Goal: Task Accomplishment & Management: Use online tool/utility

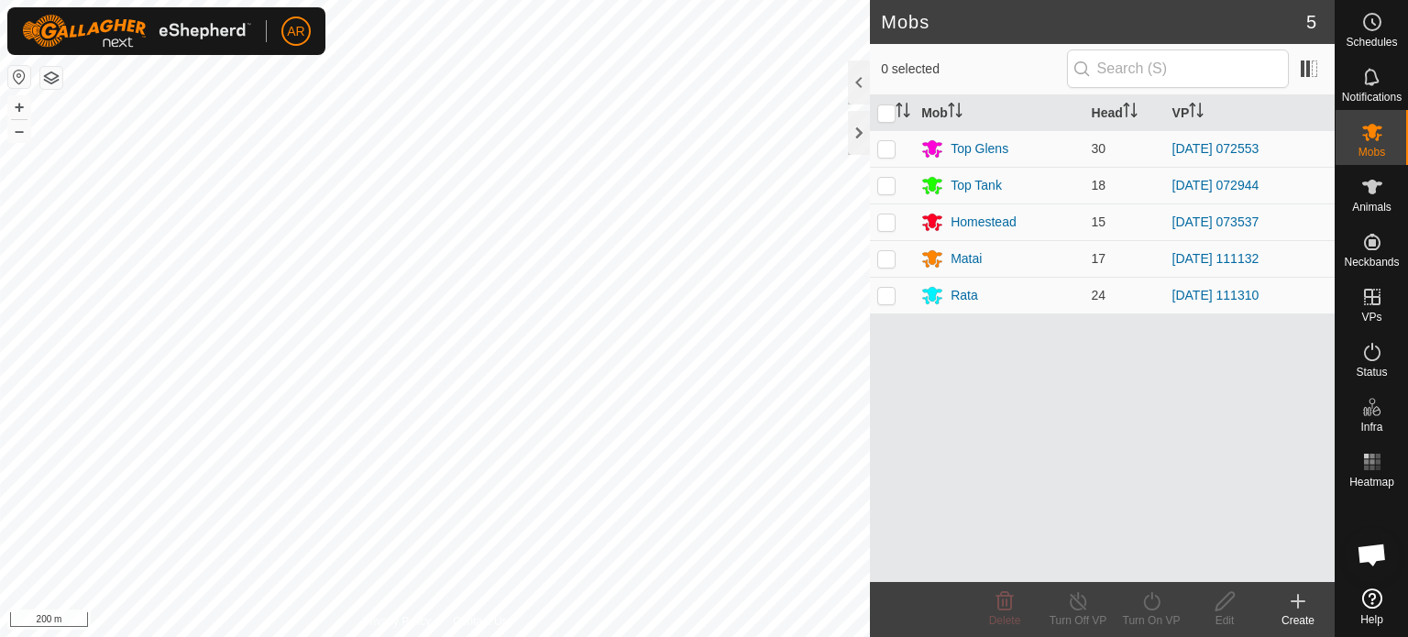
click at [55, 76] on button "button" at bounding box center [51, 78] width 22 height 22
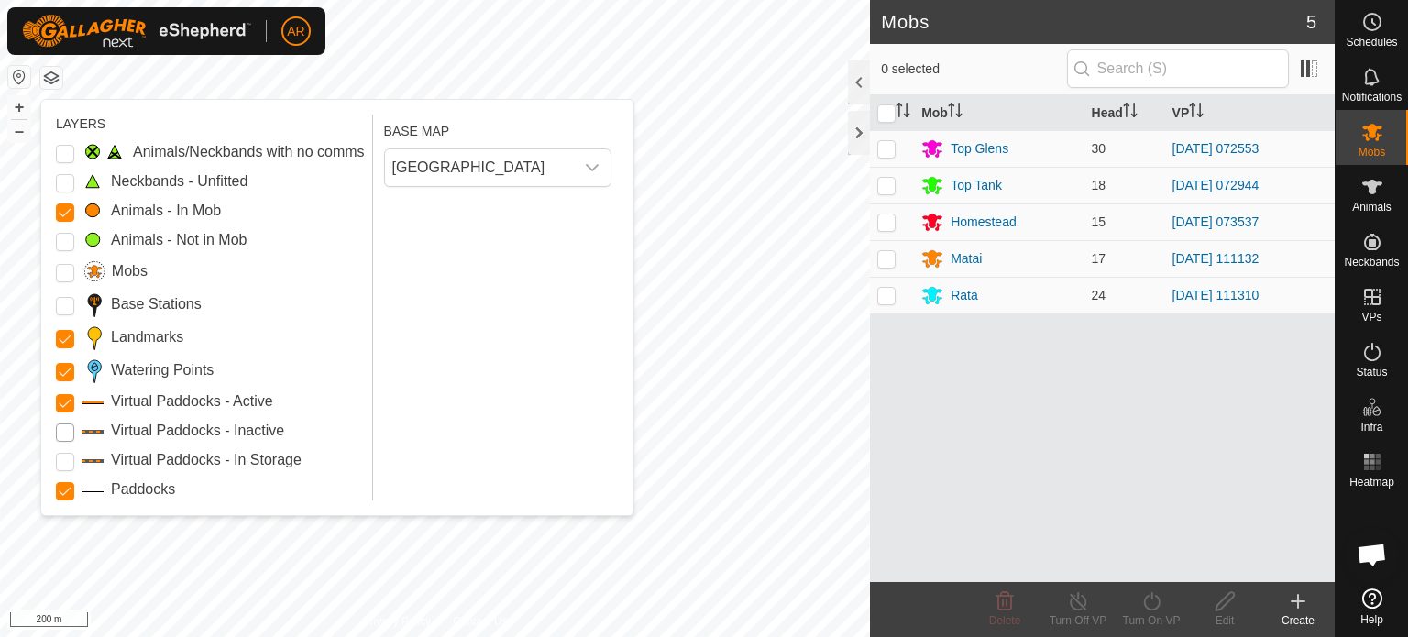
click at [62, 427] on Inactive "Virtual Paddocks - Inactive" at bounding box center [65, 433] width 18 height 18
click at [50, 78] on button "button" at bounding box center [51, 78] width 22 height 22
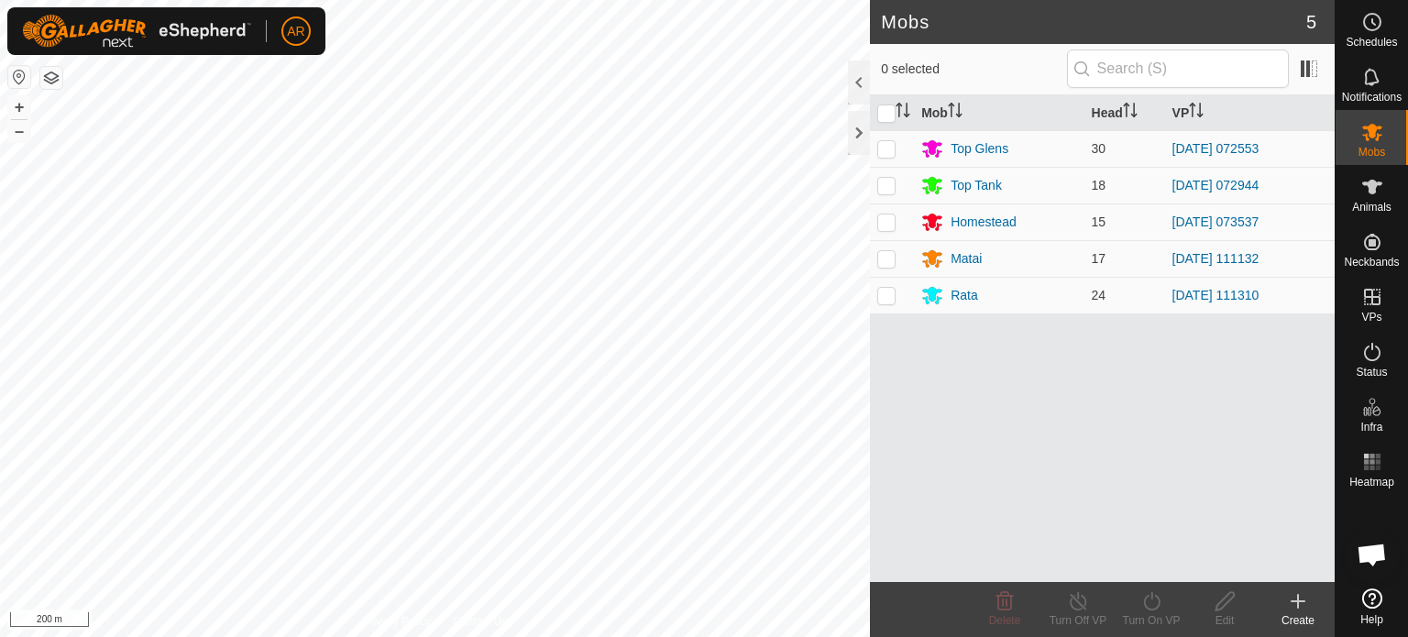
click at [965, 589] on div "Mobs 5 0 selected Mob Head VP Top Glens 30 [DATE] 072553 Top Tank 18 [DATE] 072…" at bounding box center [667, 318] width 1335 height 637
click at [950, 636] on div "Mobs 5 0 selected Mob Head VP Top Glens 30 [DATE] 072553 Top Tank 18 [DATE] 072…" at bounding box center [667, 318] width 1335 height 637
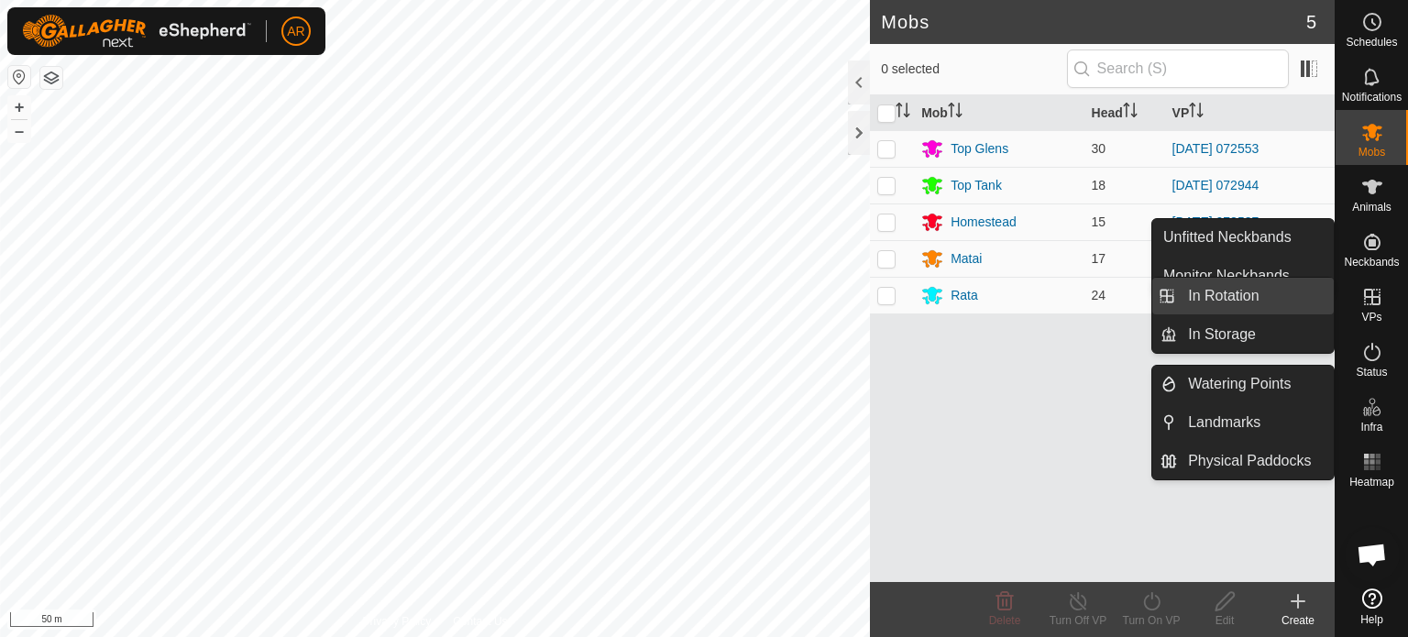
click at [1280, 295] on link "In Rotation" at bounding box center [1255, 296] width 157 height 37
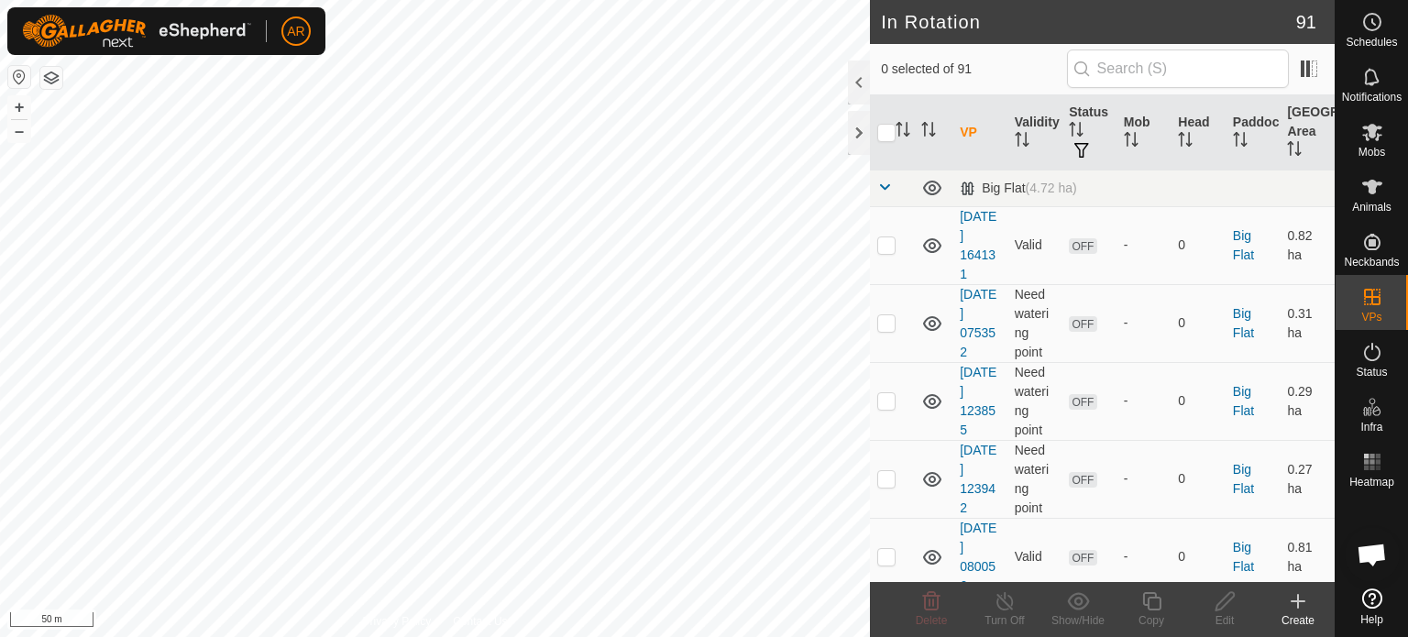
click at [1296, 606] on icon at bounding box center [1298, 601] width 22 height 22
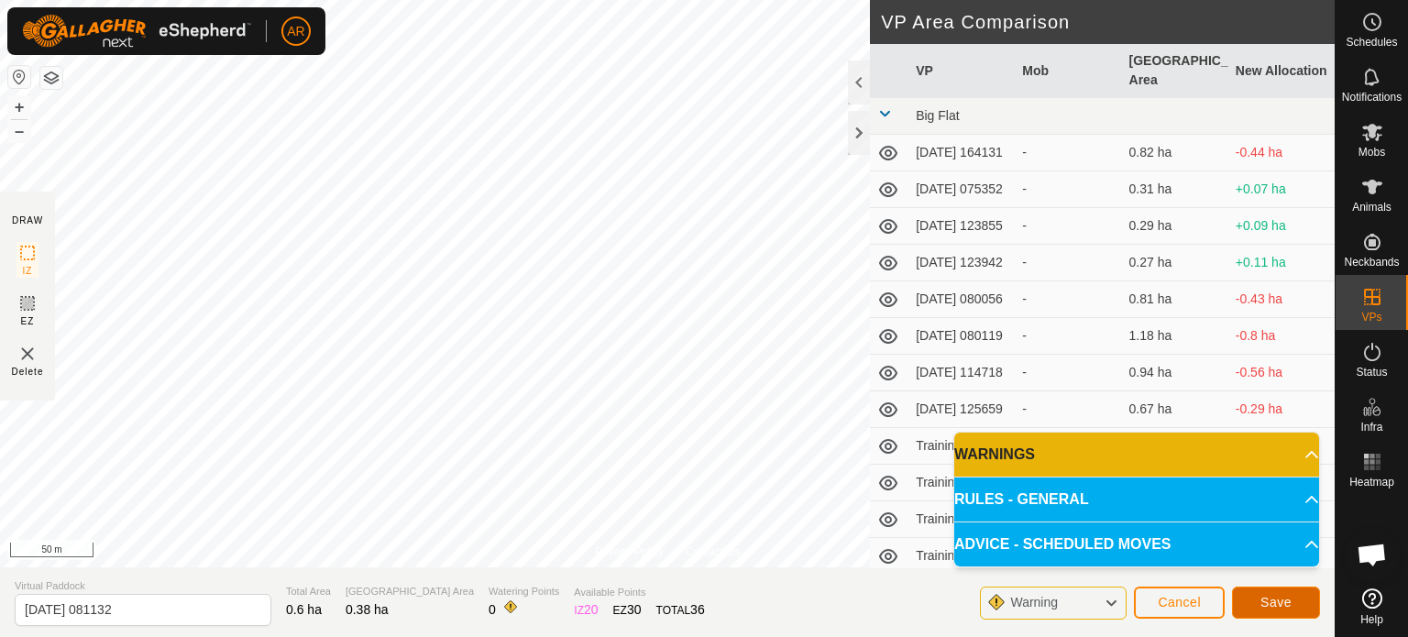
click at [1262, 601] on span "Save" at bounding box center [1276, 602] width 31 height 15
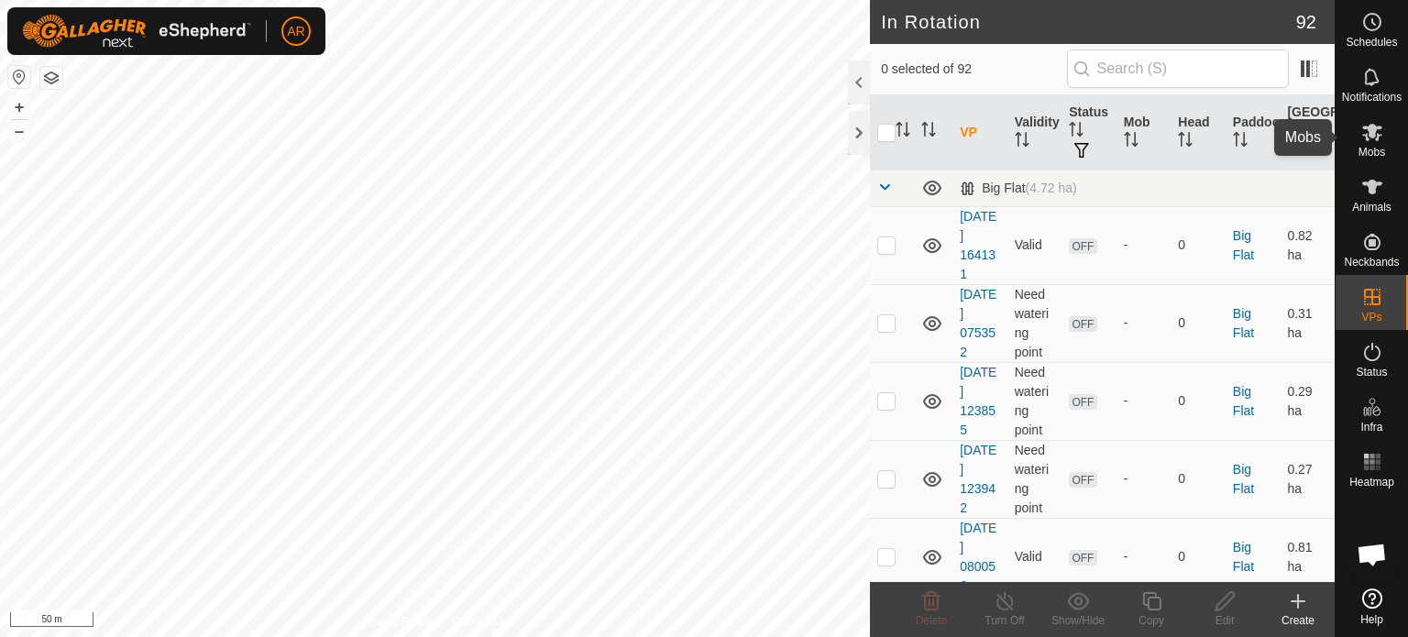
click at [1372, 138] on icon at bounding box center [1373, 132] width 22 height 22
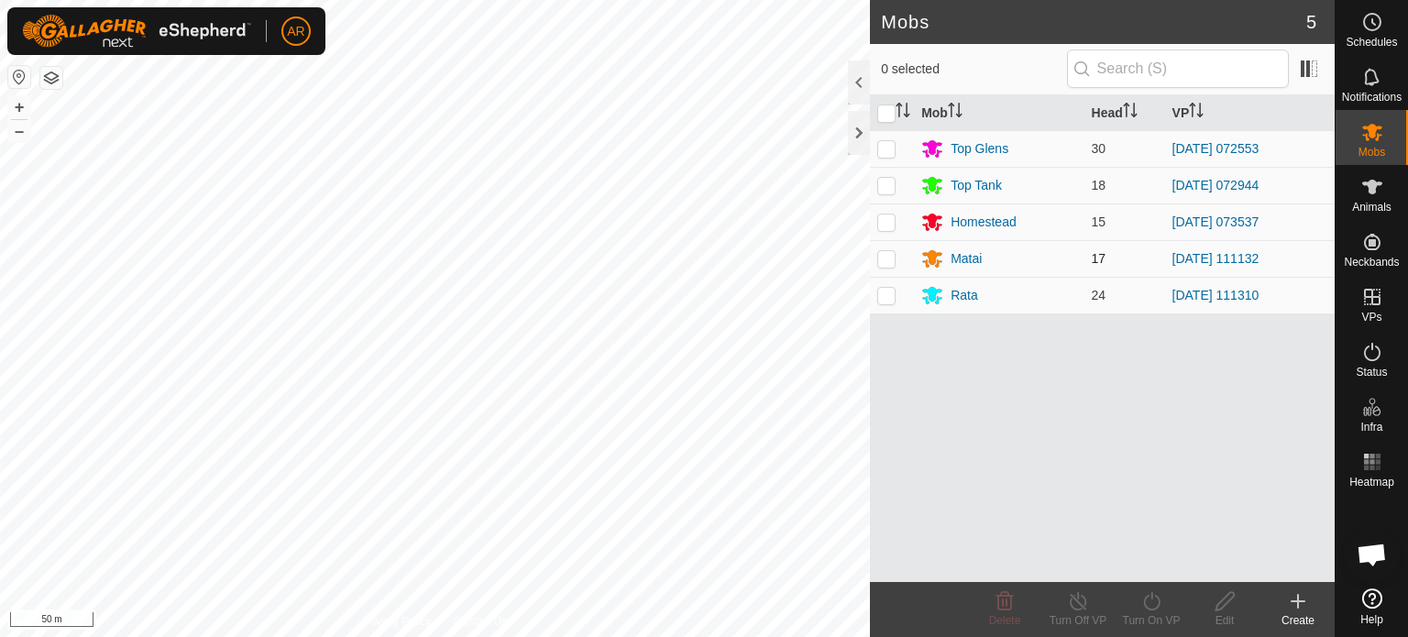
click at [887, 259] on p-checkbox at bounding box center [886, 258] width 18 height 15
checkbox input "true"
click at [1153, 610] on icon at bounding box center [1151, 601] width 17 height 18
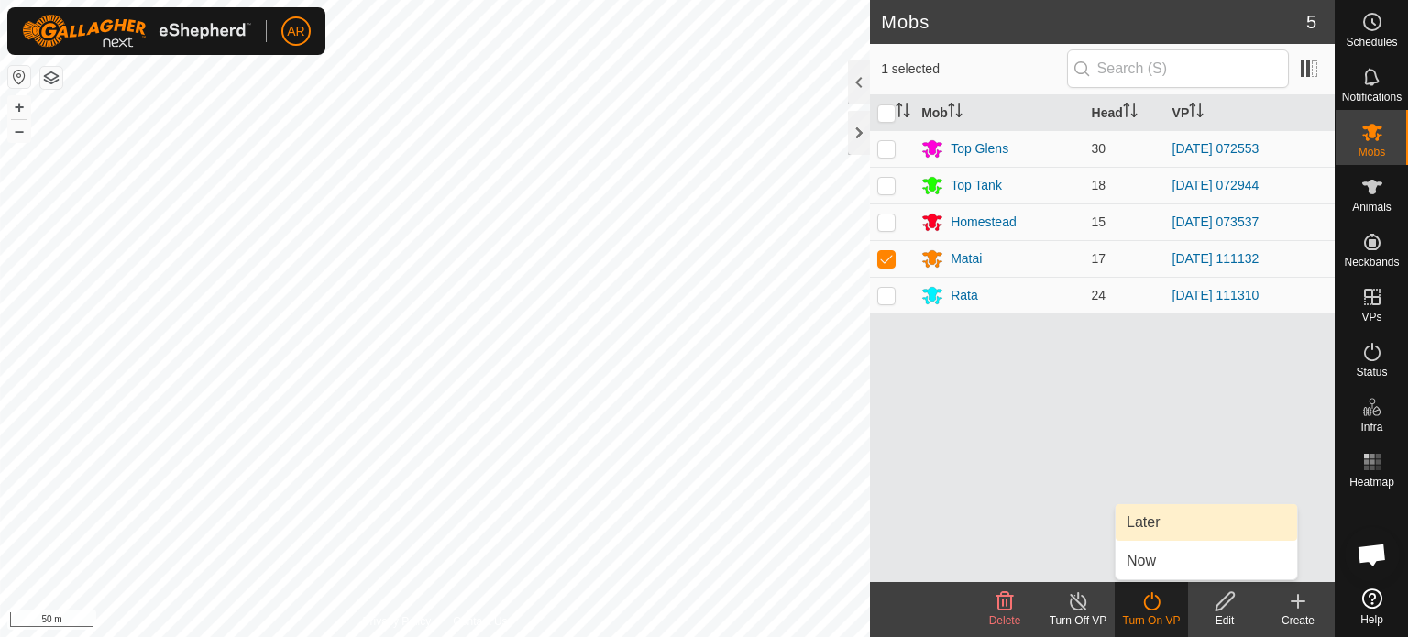
click at [1149, 527] on link "Later" at bounding box center [1207, 522] width 182 height 37
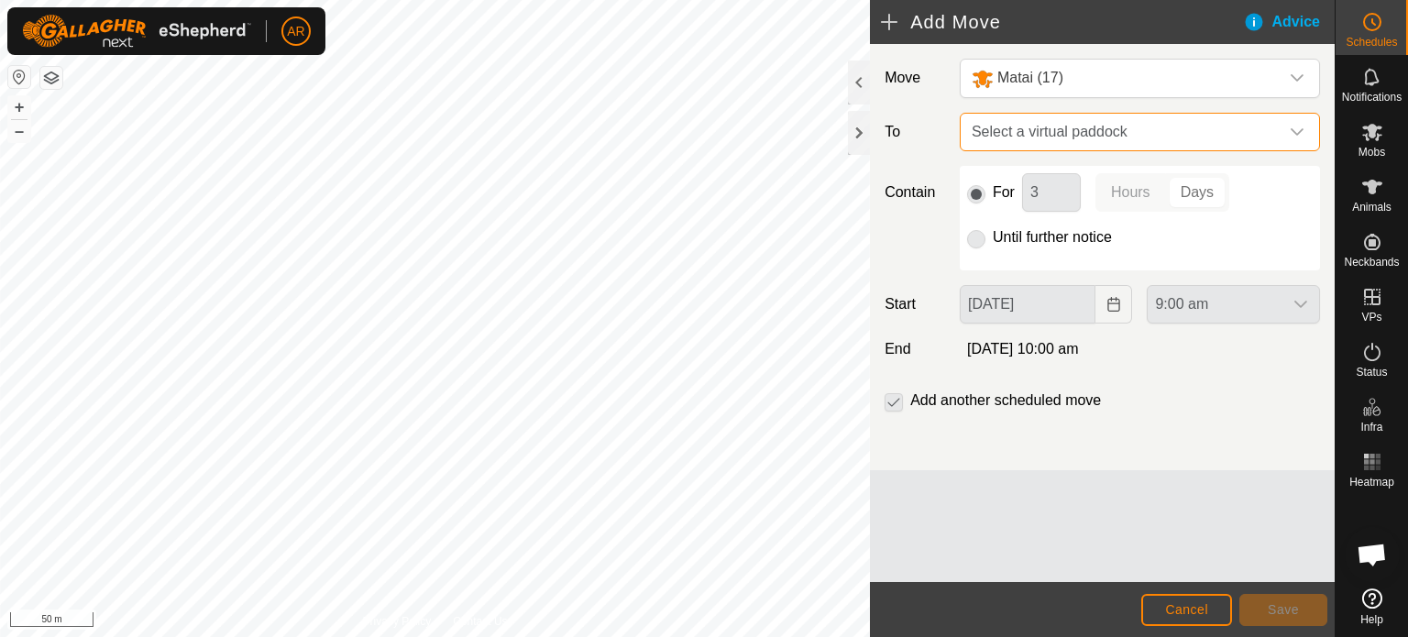
click at [1262, 127] on span "Select a virtual paddock" at bounding box center [1122, 132] width 314 height 37
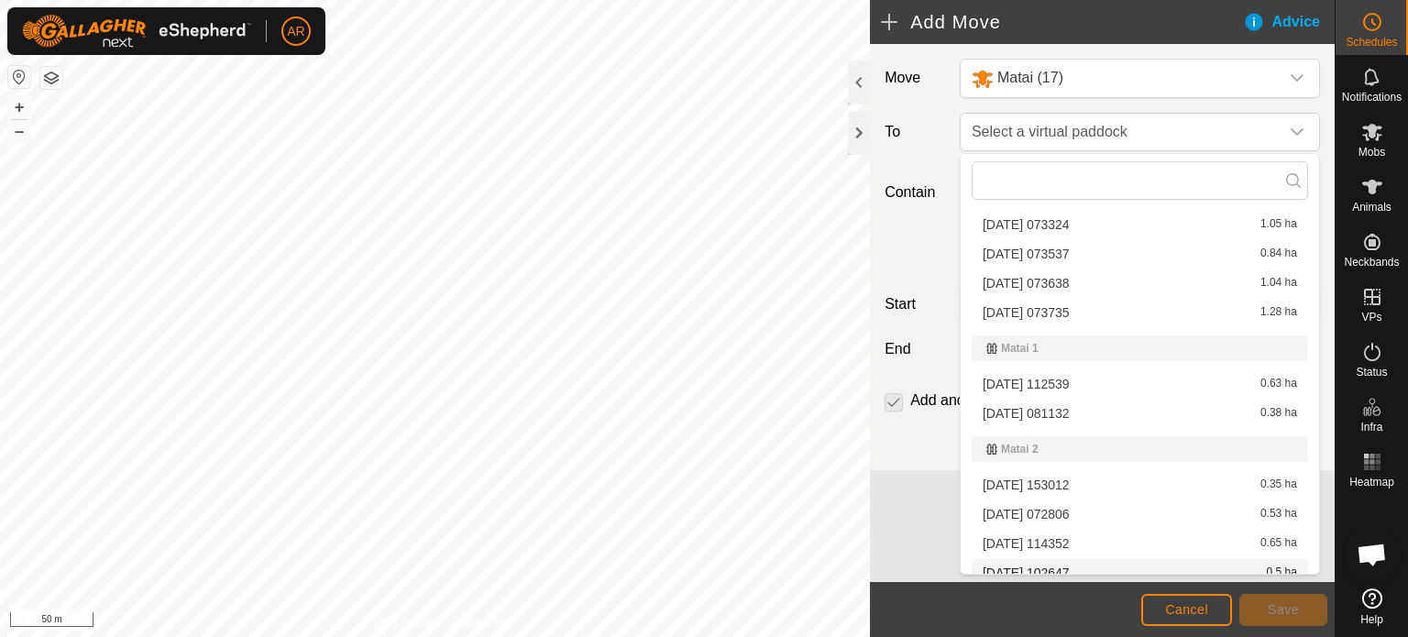
scroll to position [1755, 0]
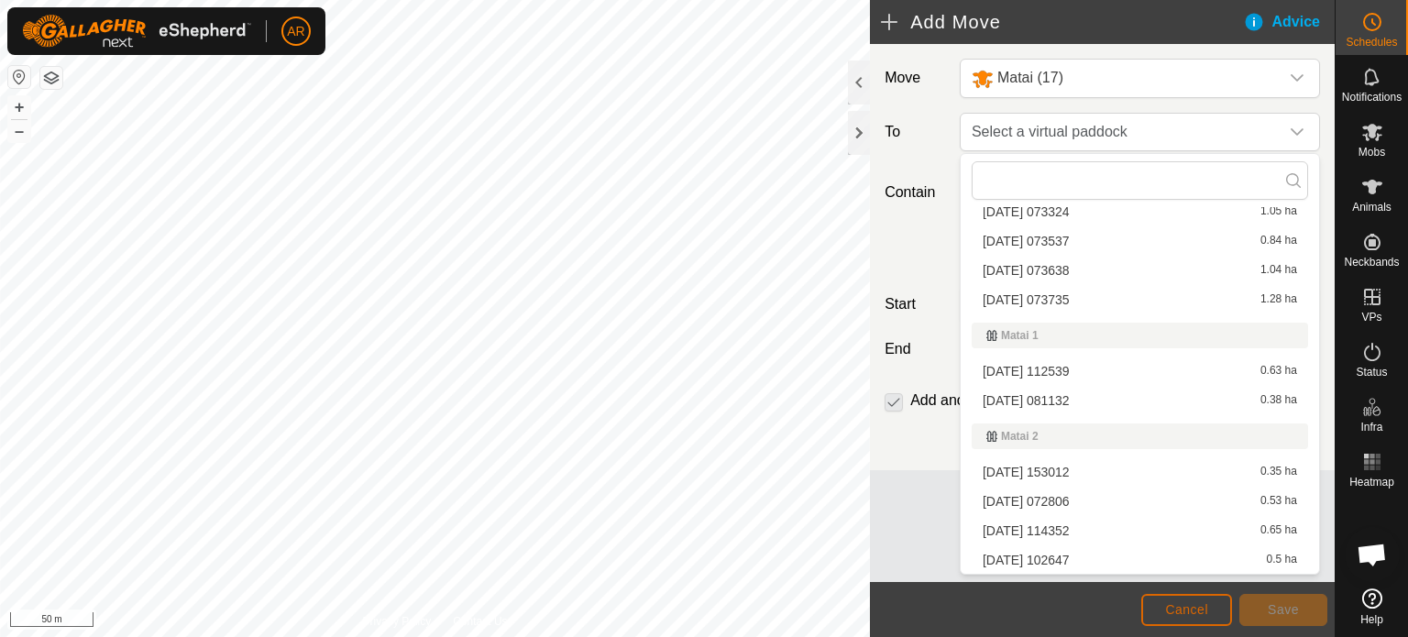
click at [1199, 615] on span "Cancel" at bounding box center [1186, 609] width 43 height 15
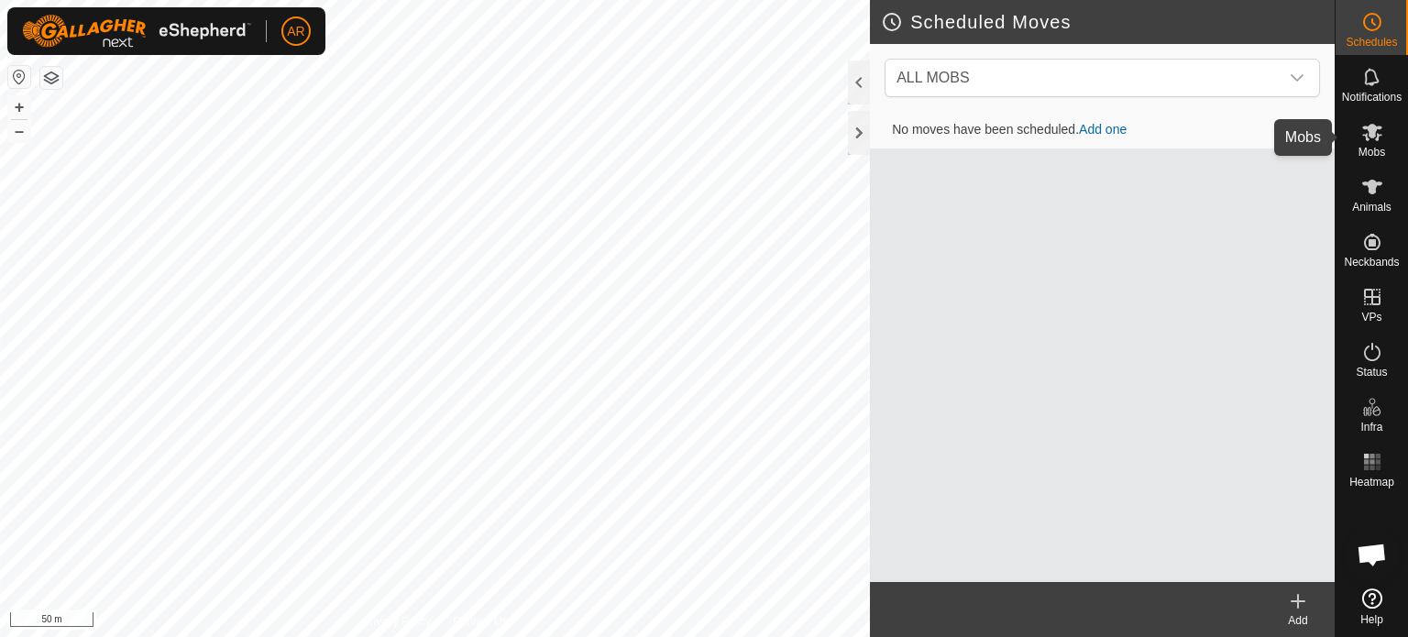
click at [1379, 129] on icon at bounding box center [1373, 132] width 22 height 22
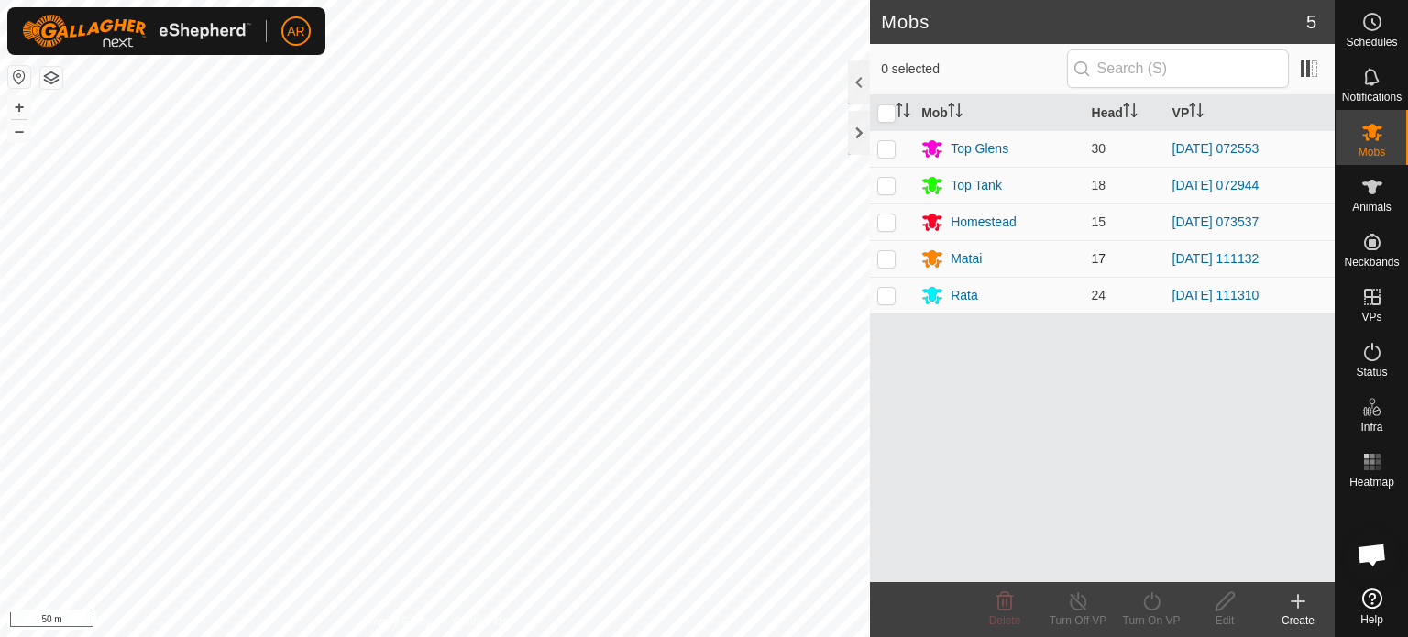
click at [885, 259] on p-checkbox at bounding box center [886, 258] width 18 height 15
checkbox input "true"
click at [1149, 604] on icon at bounding box center [1152, 601] width 23 height 22
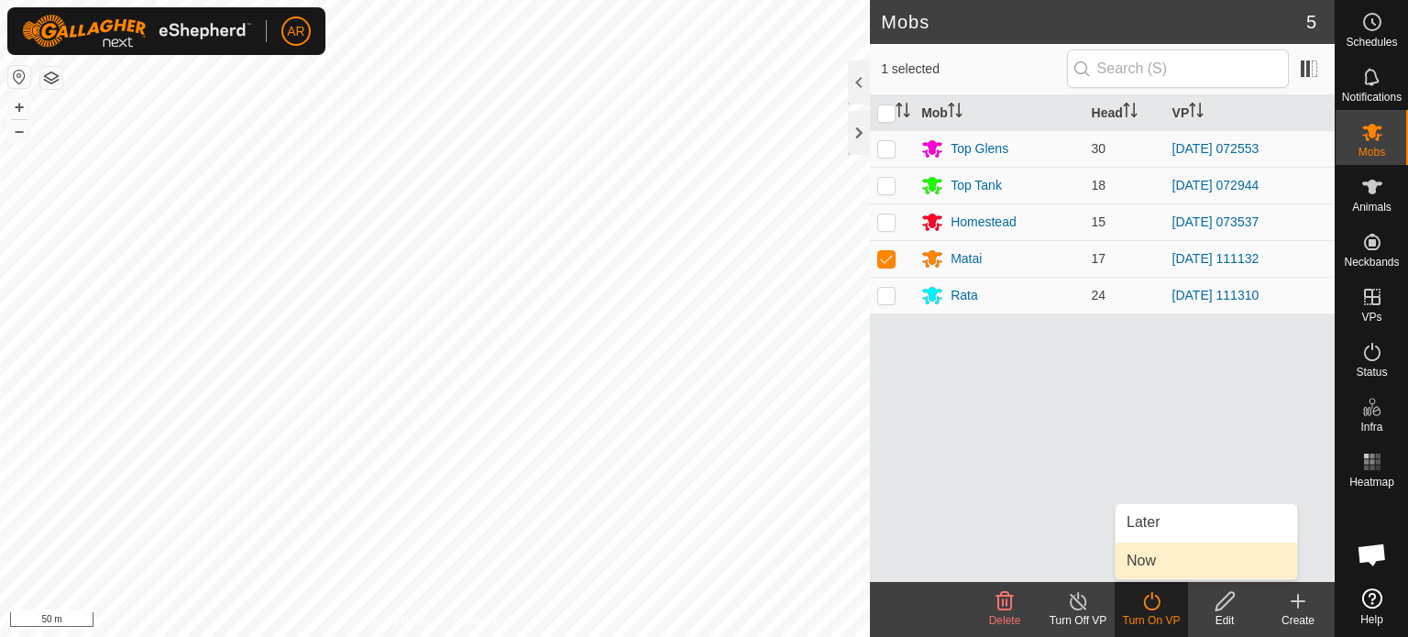
click at [1148, 570] on link "Now" at bounding box center [1207, 561] width 182 height 37
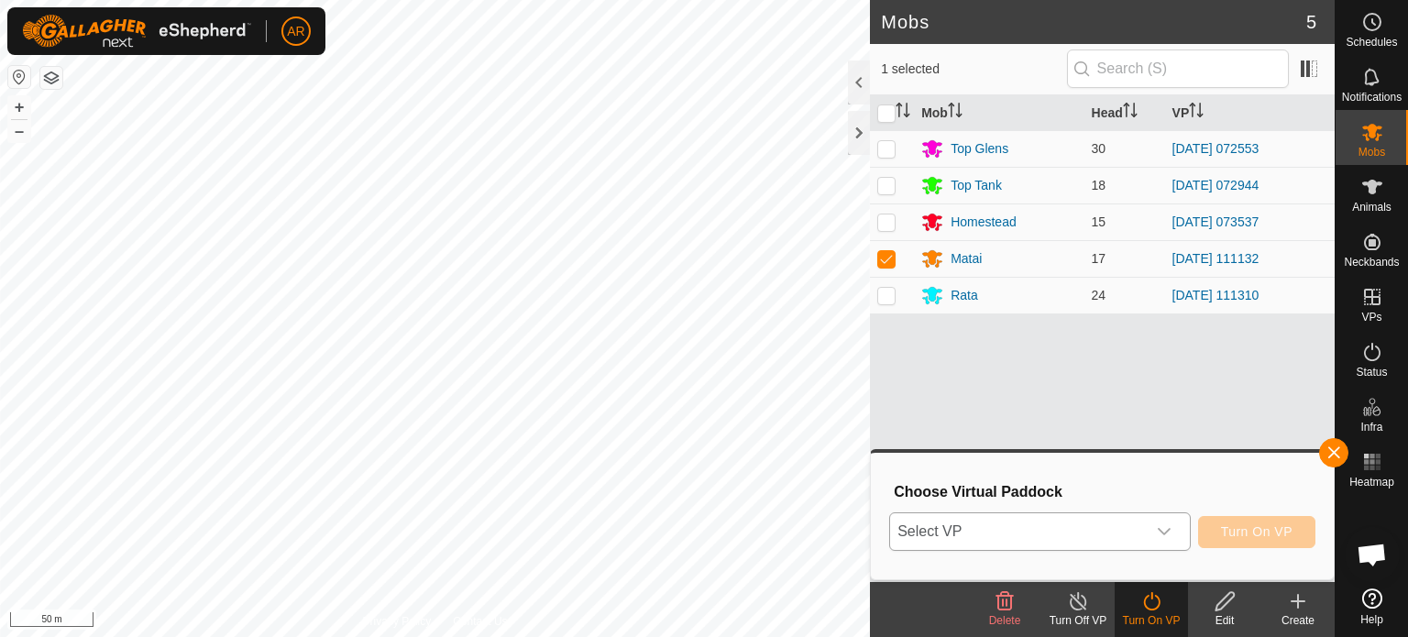
click at [1108, 535] on span "Select VP" at bounding box center [1018, 531] width 256 height 37
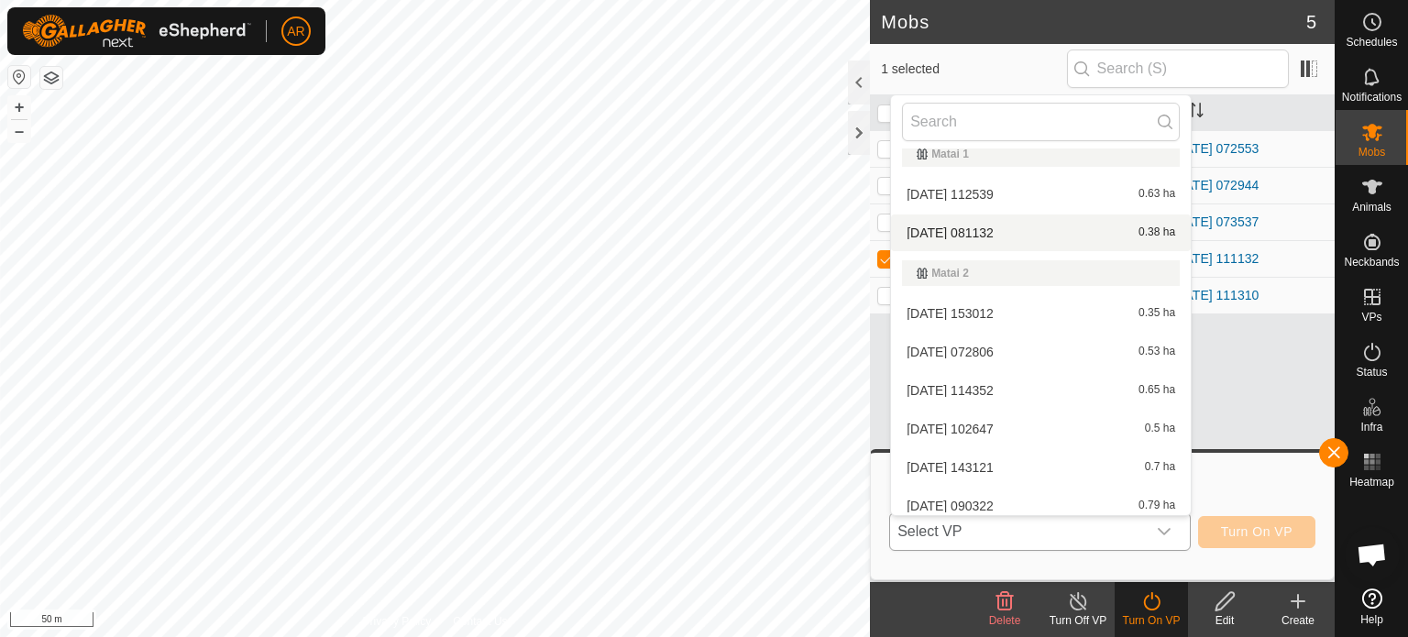
scroll to position [2312, 0]
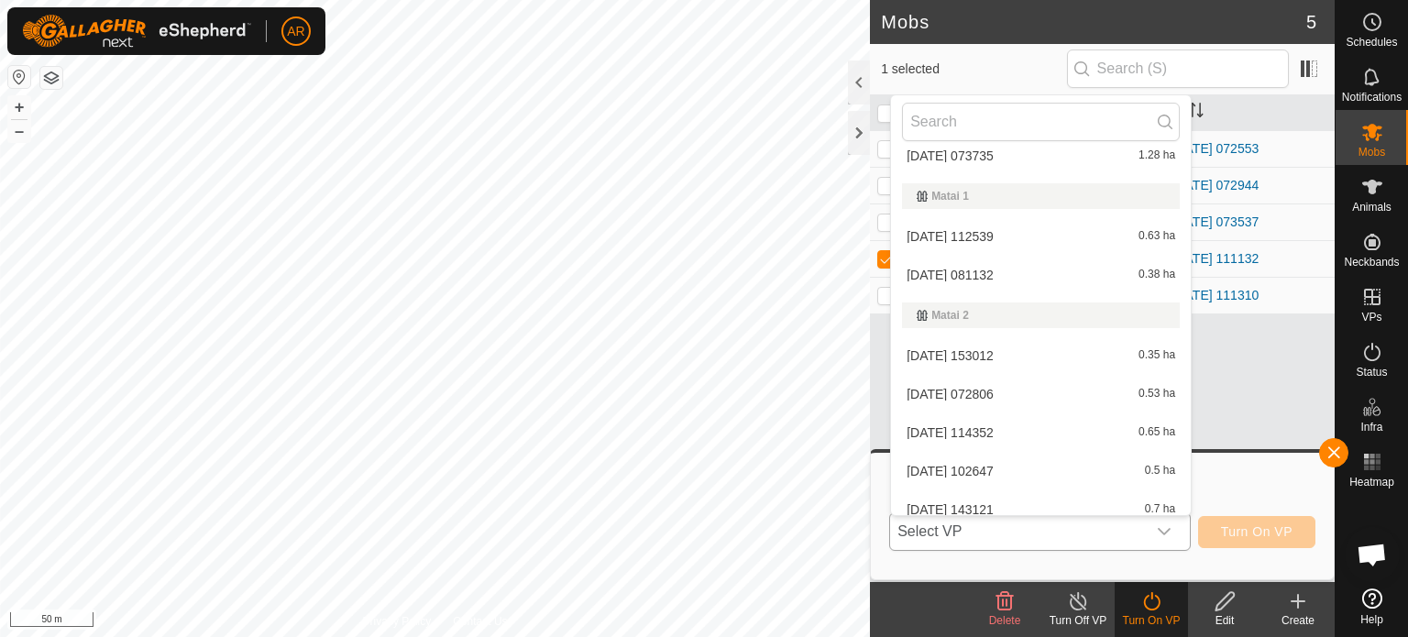
click at [990, 271] on li "[DATE] 081132 0.38 ha" at bounding box center [1041, 275] width 300 height 37
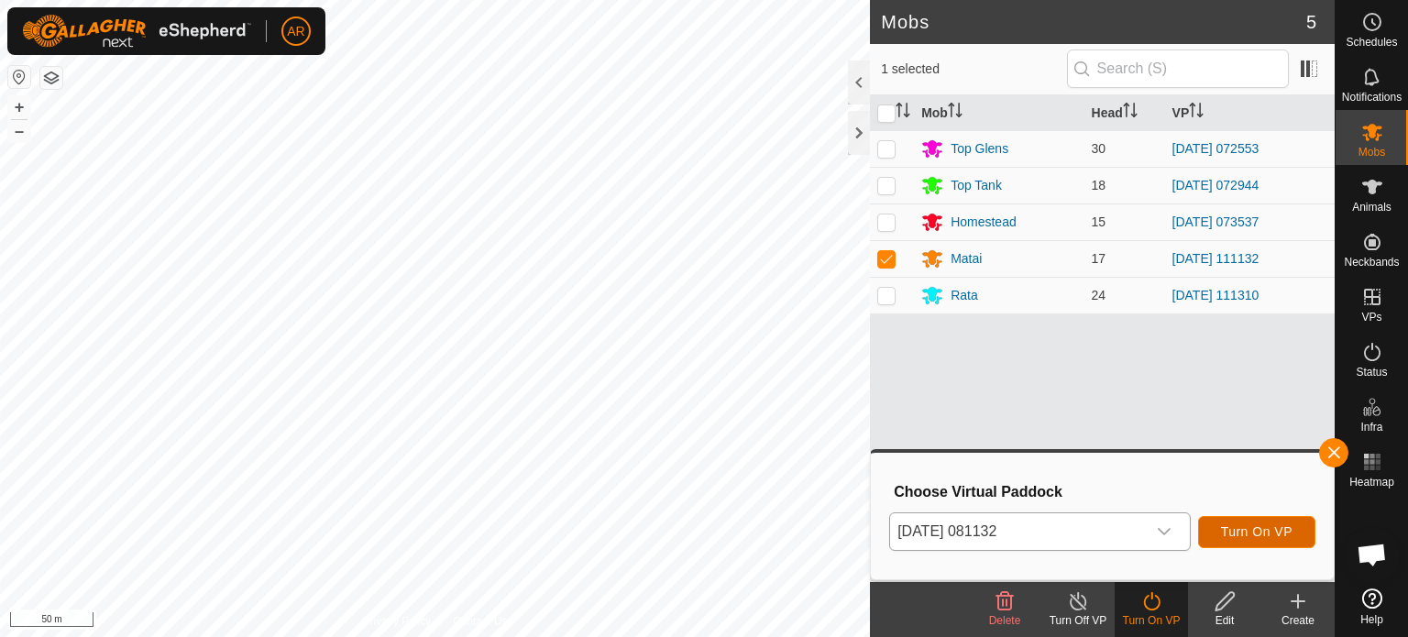
click at [1257, 535] on span "Turn On VP" at bounding box center [1257, 531] width 72 height 15
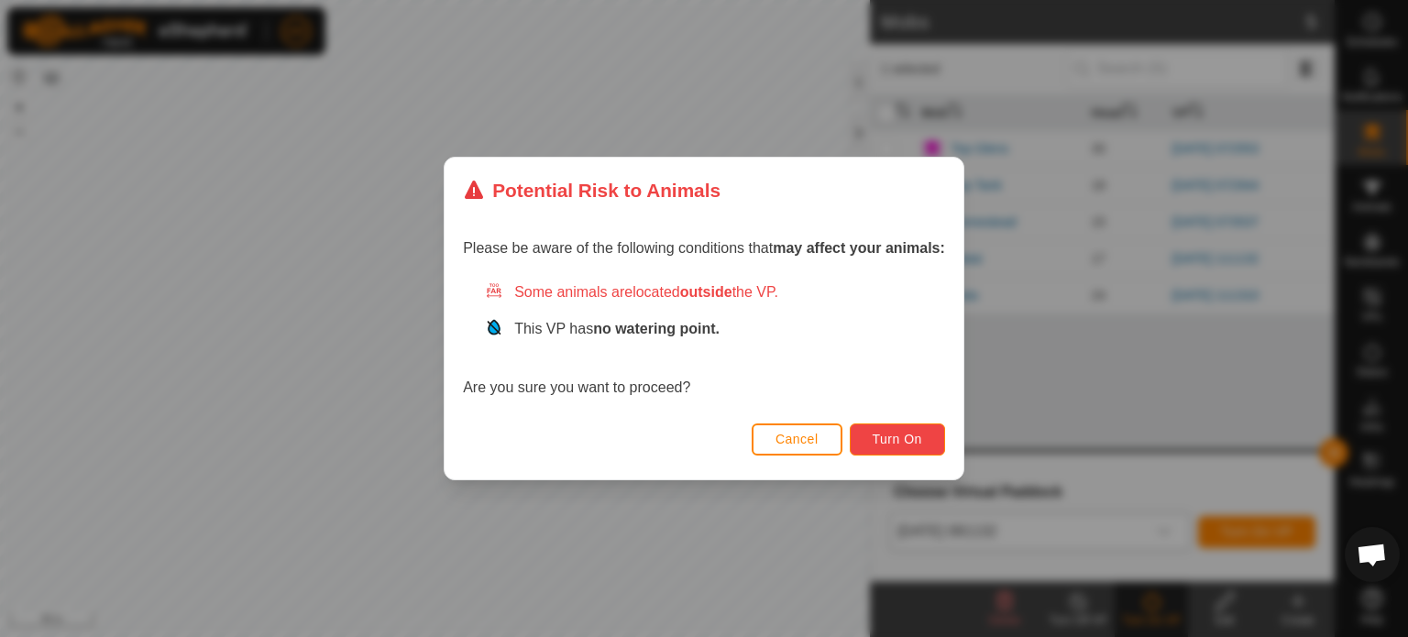
click at [915, 439] on span "Turn On" at bounding box center [898, 439] width 50 height 15
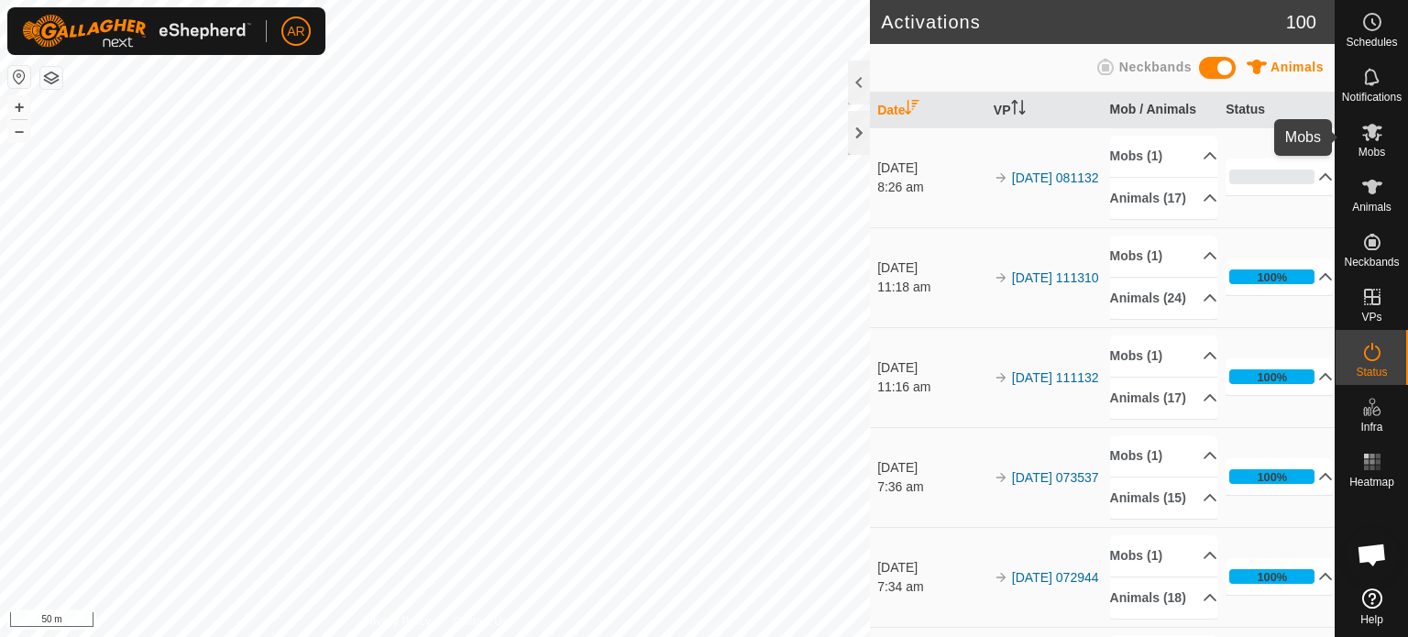
click at [1374, 141] on icon at bounding box center [1373, 132] width 22 height 22
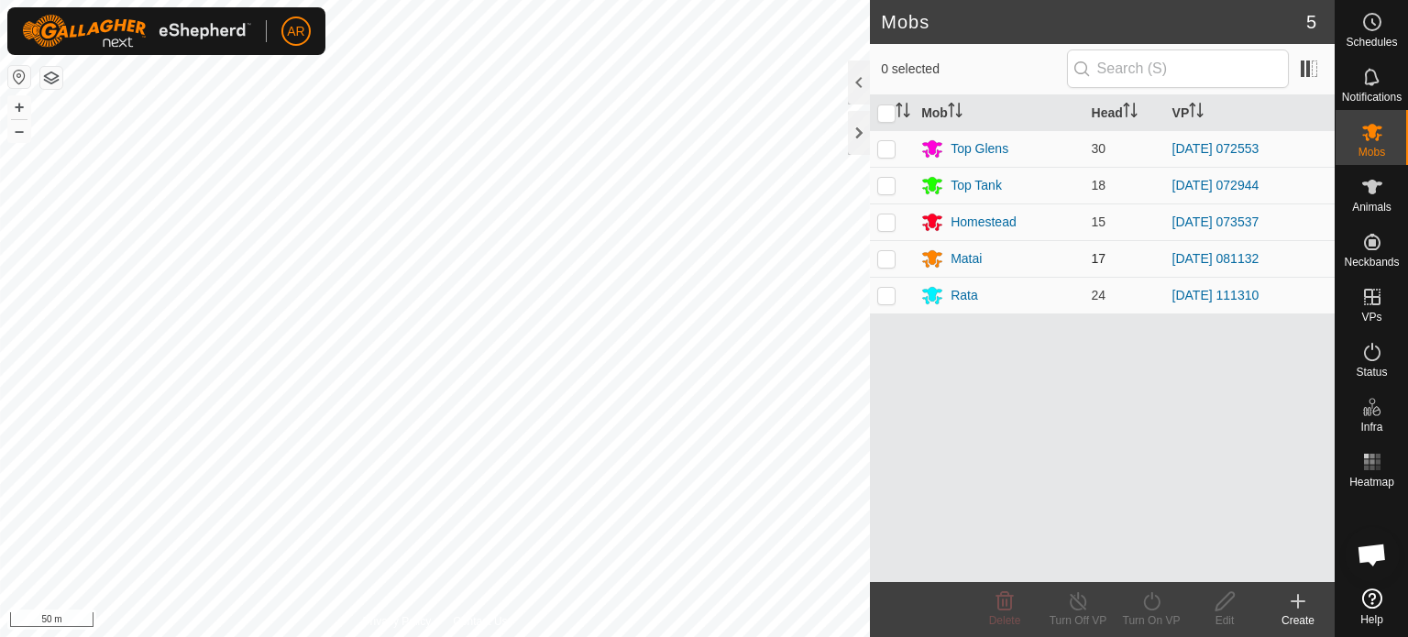
click at [891, 256] on p-checkbox at bounding box center [886, 258] width 18 height 15
checkbox input "true"
click at [1153, 606] on icon at bounding box center [1152, 601] width 23 height 22
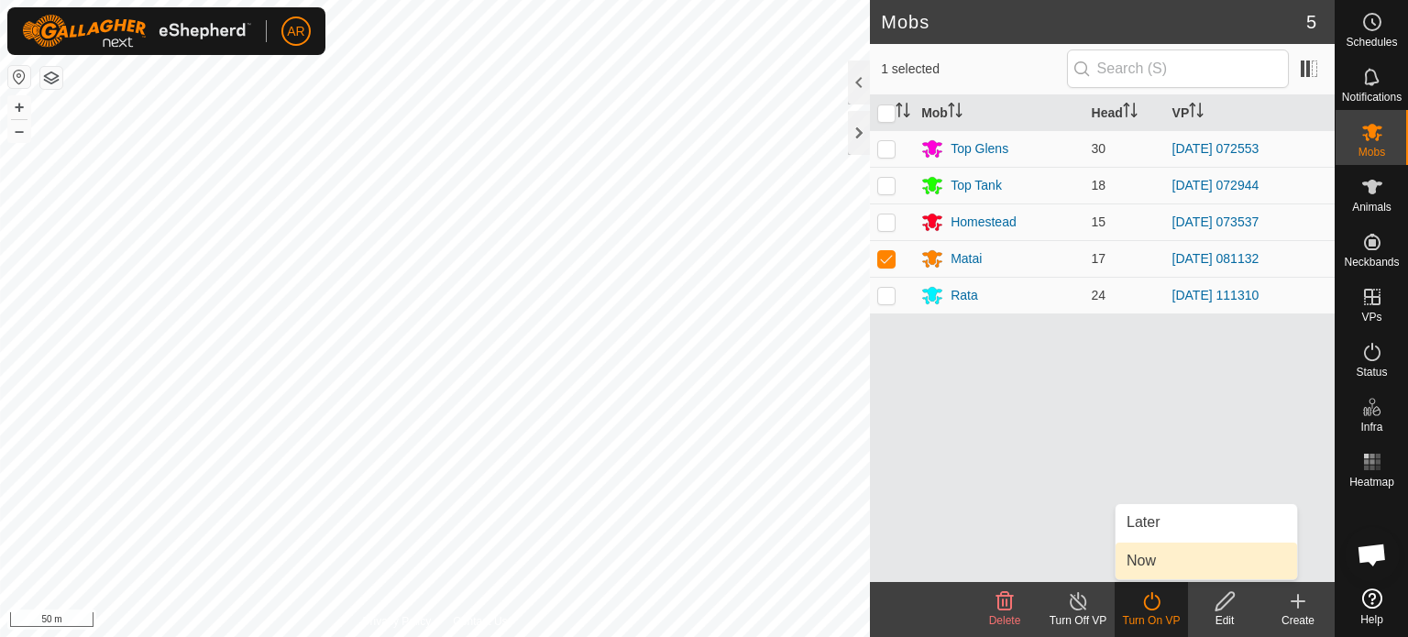
click at [1147, 563] on link "Now" at bounding box center [1207, 561] width 182 height 37
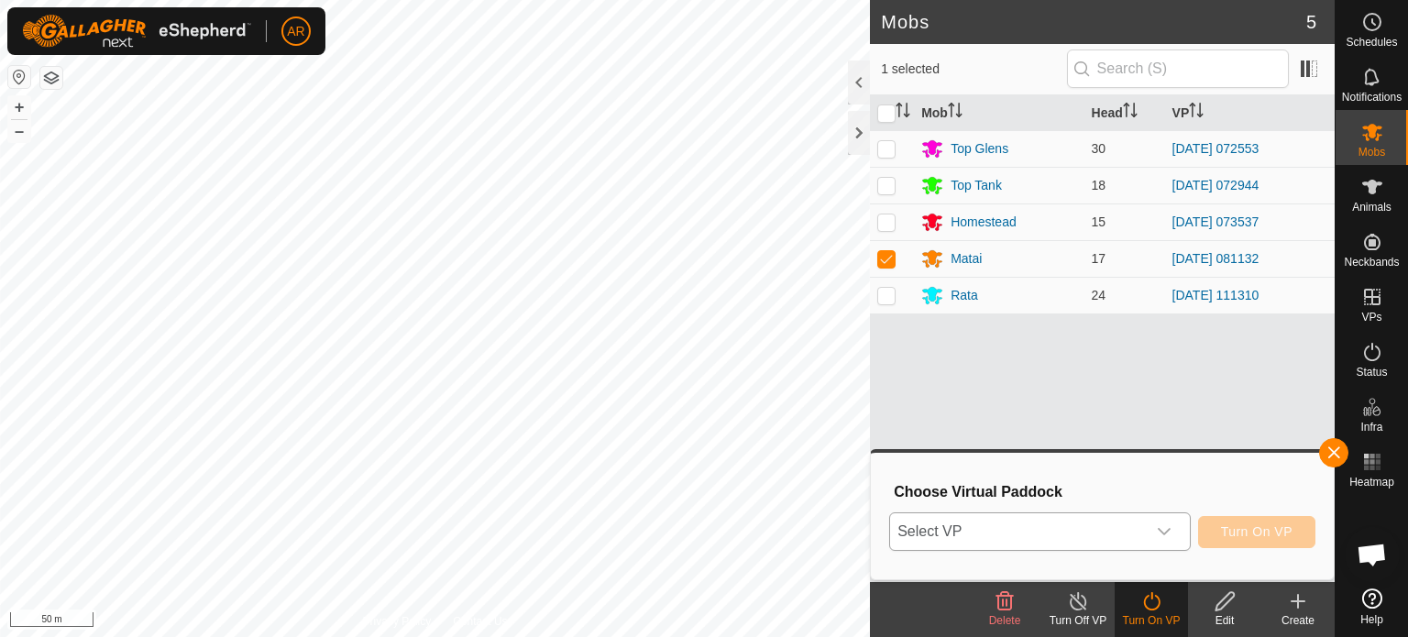
click at [1034, 531] on span "Select VP" at bounding box center [1018, 531] width 256 height 37
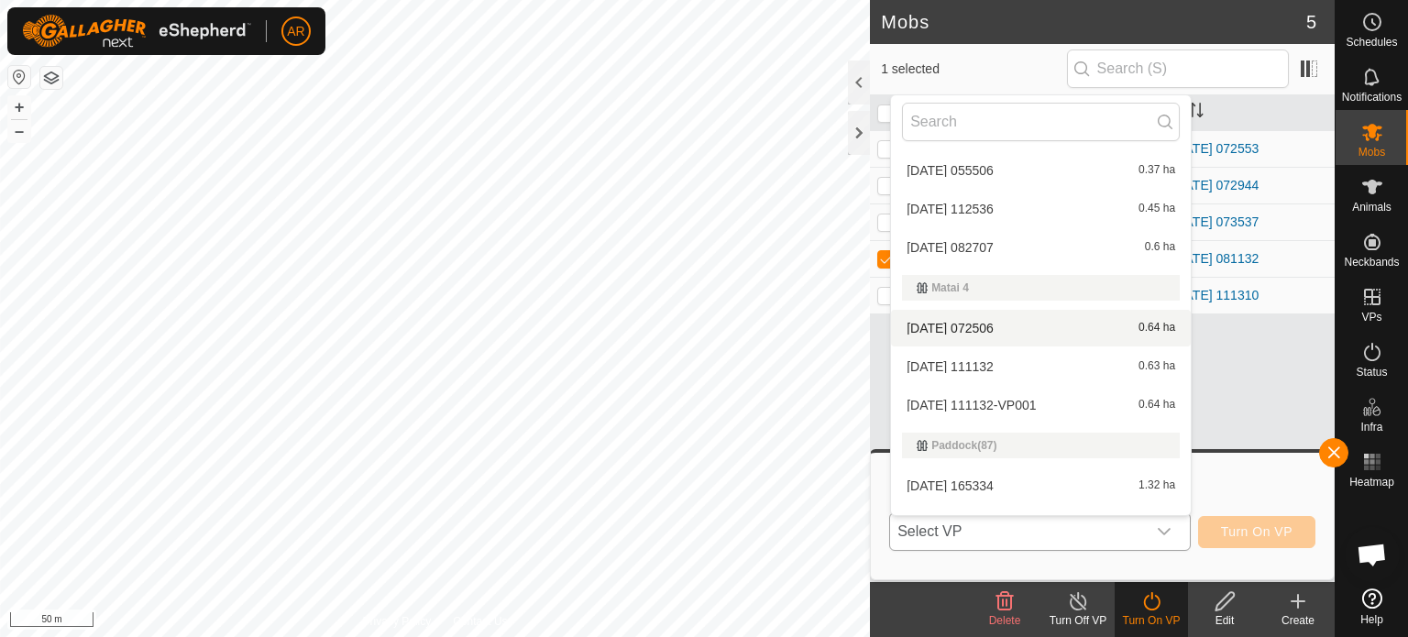
scroll to position [2679, 0]
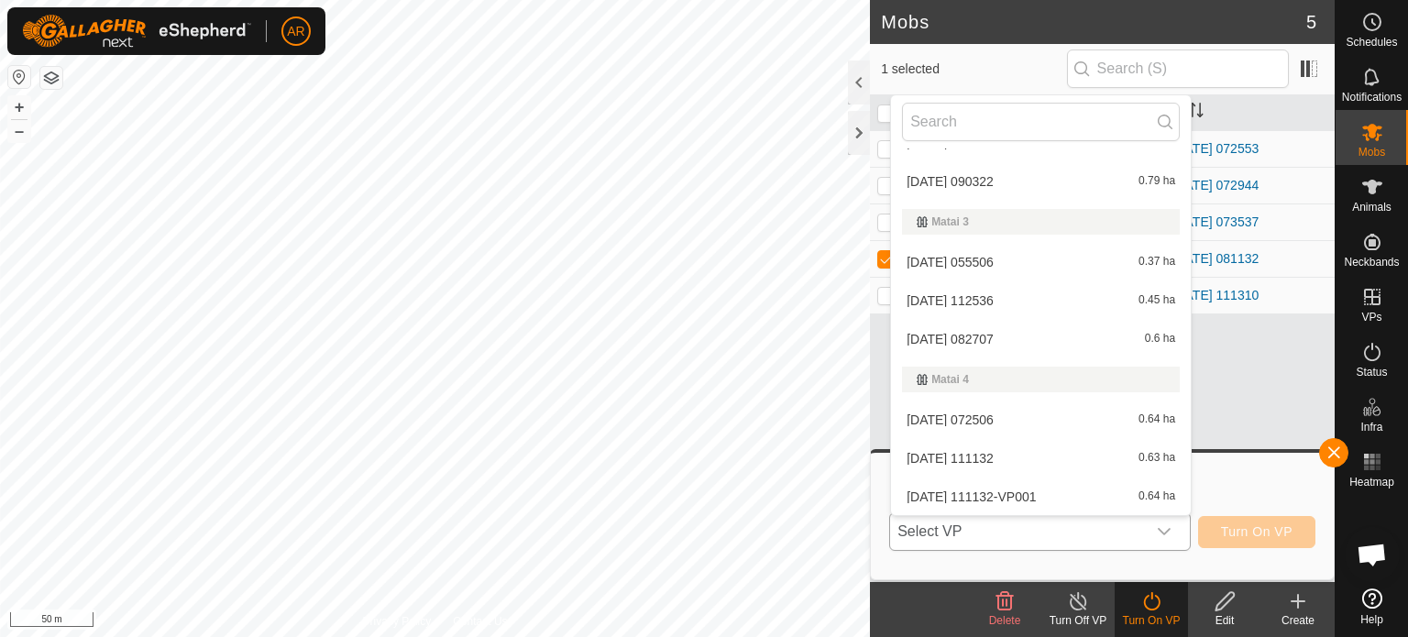
click at [981, 448] on li "[DATE] 111132 0.63 ha" at bounding box center [1041, 458] width 300 height 37
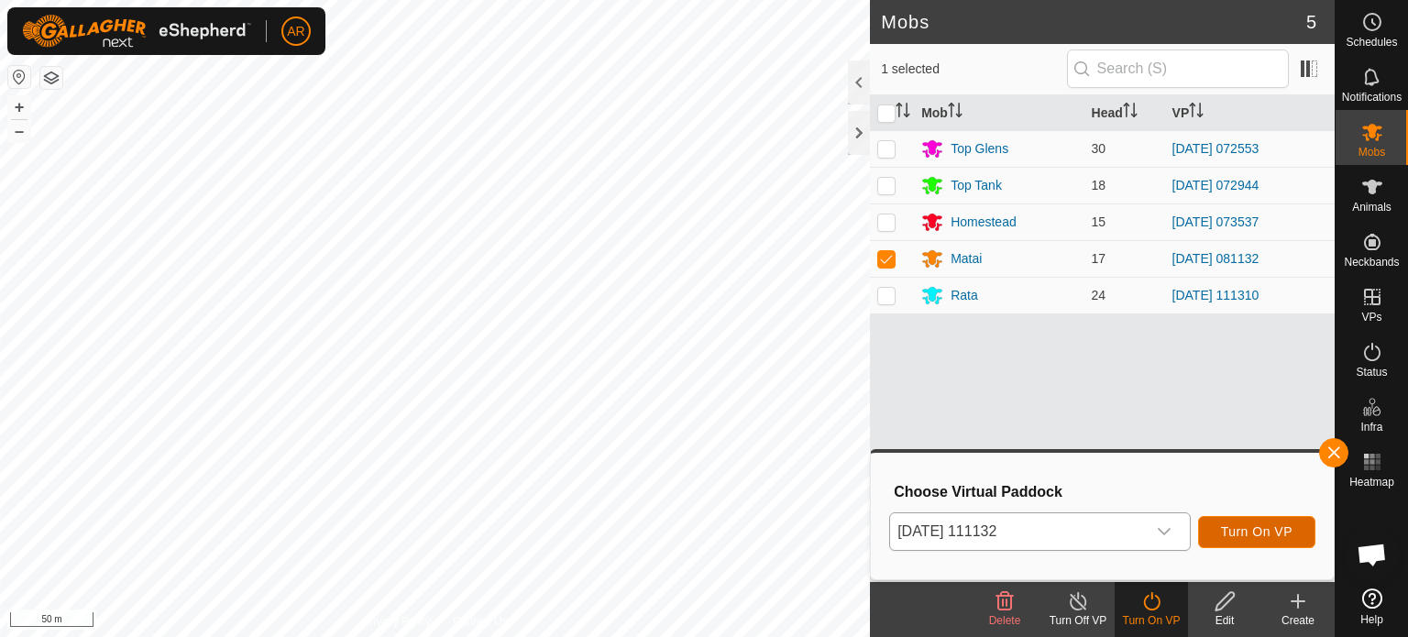
click at [1249, 538] on span "Turn On VP" at bounding box center [1257, 531] width 72 height 15
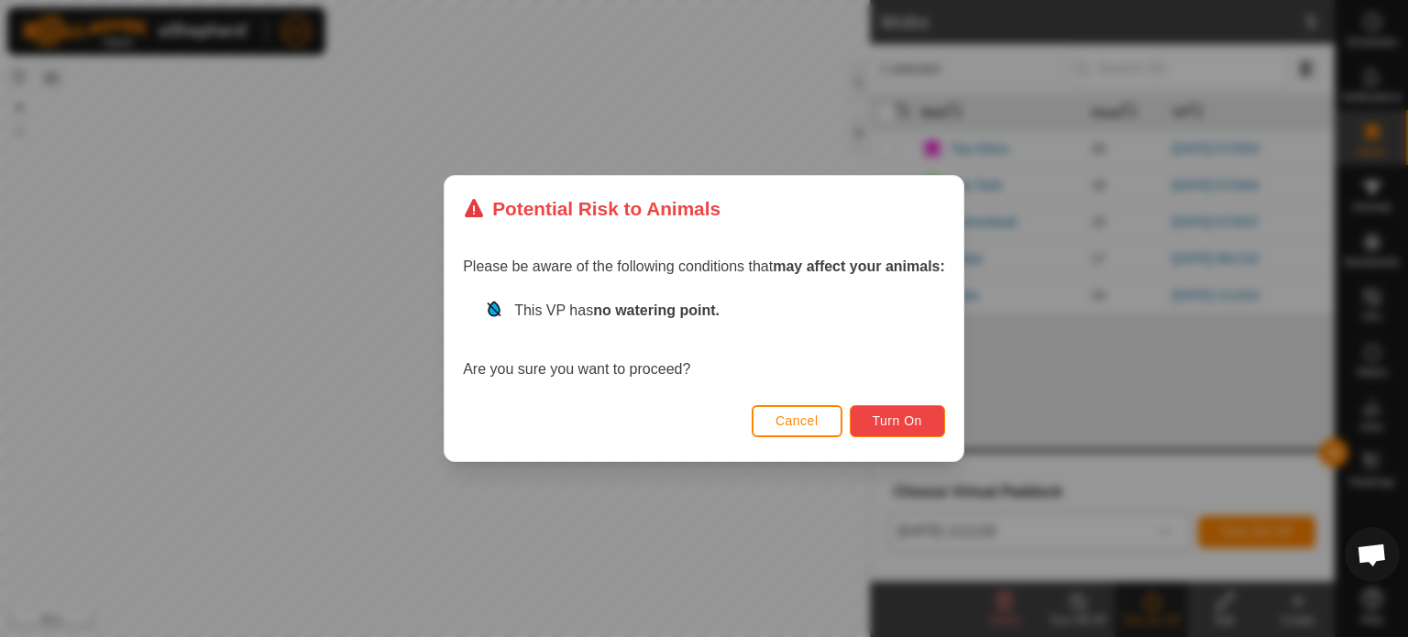
click at [897, 417] on span "Turn On" at bounding box center [898, 421] width 50 height 15
